Goal: Entertainment & Leisure: Consume media (video, audio)

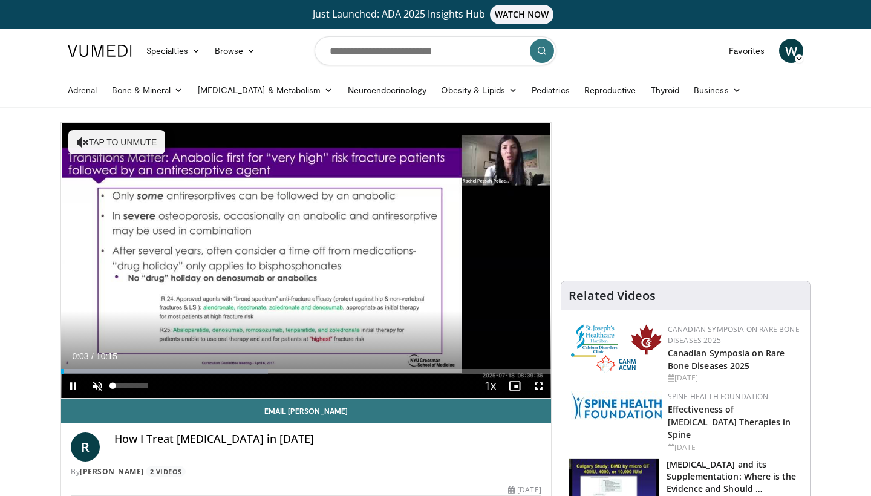
click at [100, 385] on span "Video Player" at bounding box center [97, 386] width 24 height 24
